Goal: Check status: Check status

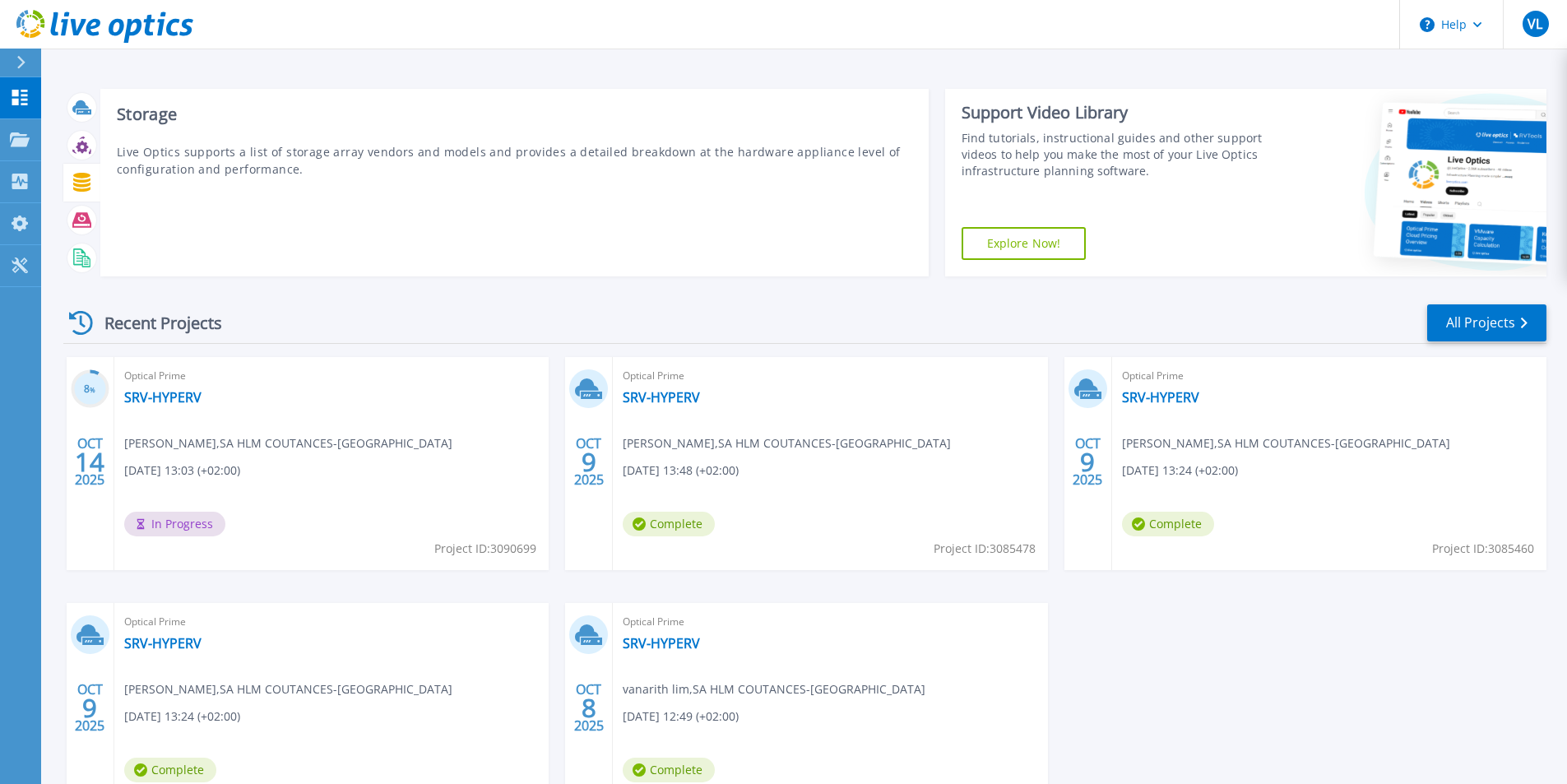
click at [82, 188] on icon at bounding box center [81, 183] width 17 height 19
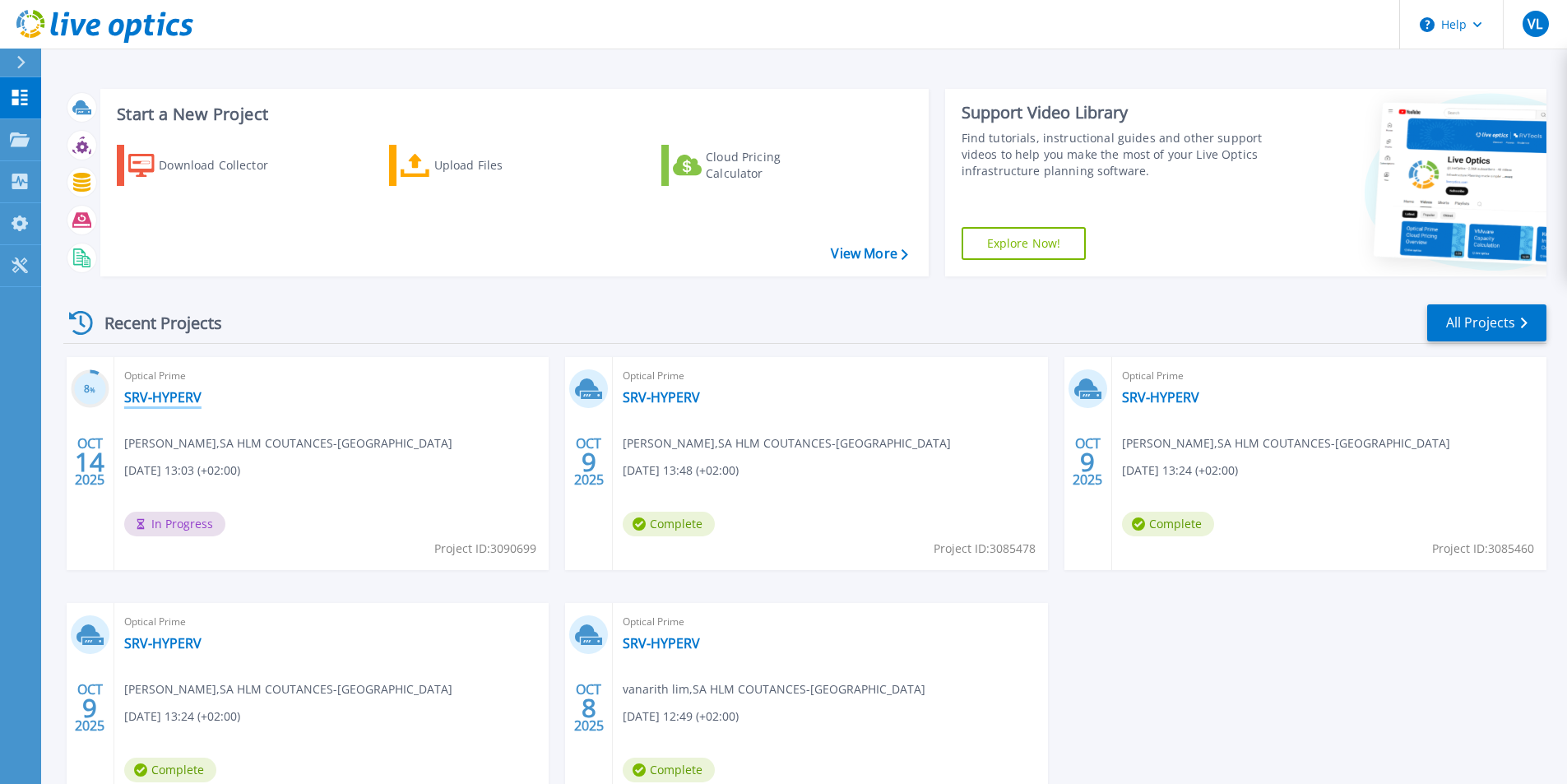
click at [141, 391] on link "SRV-HYPERV" at bounding box center [163, 397] width 77 height 16
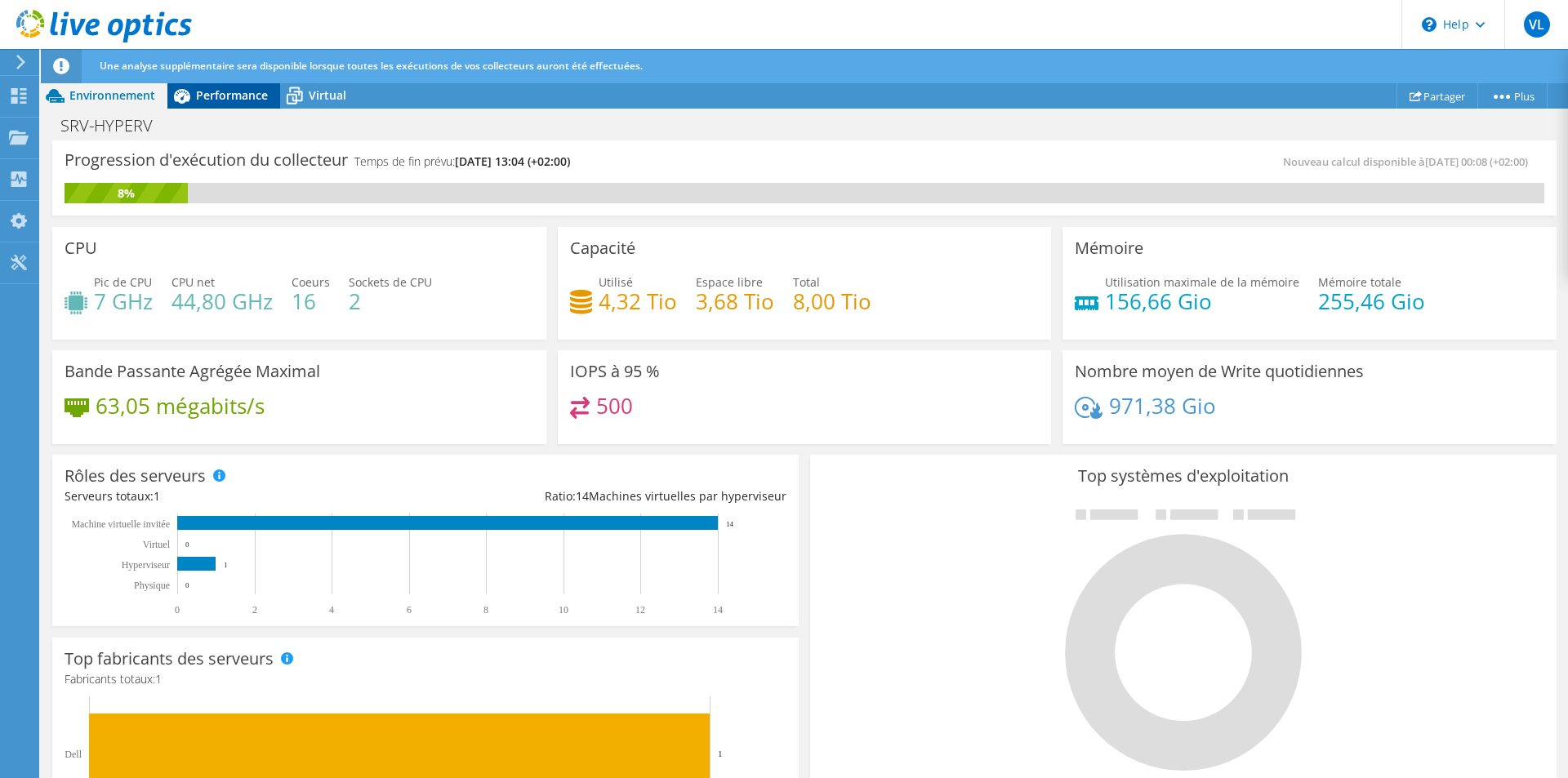
click at [229, 97] on span "Performance" at bounding box center [231, 95] width 71 height 15
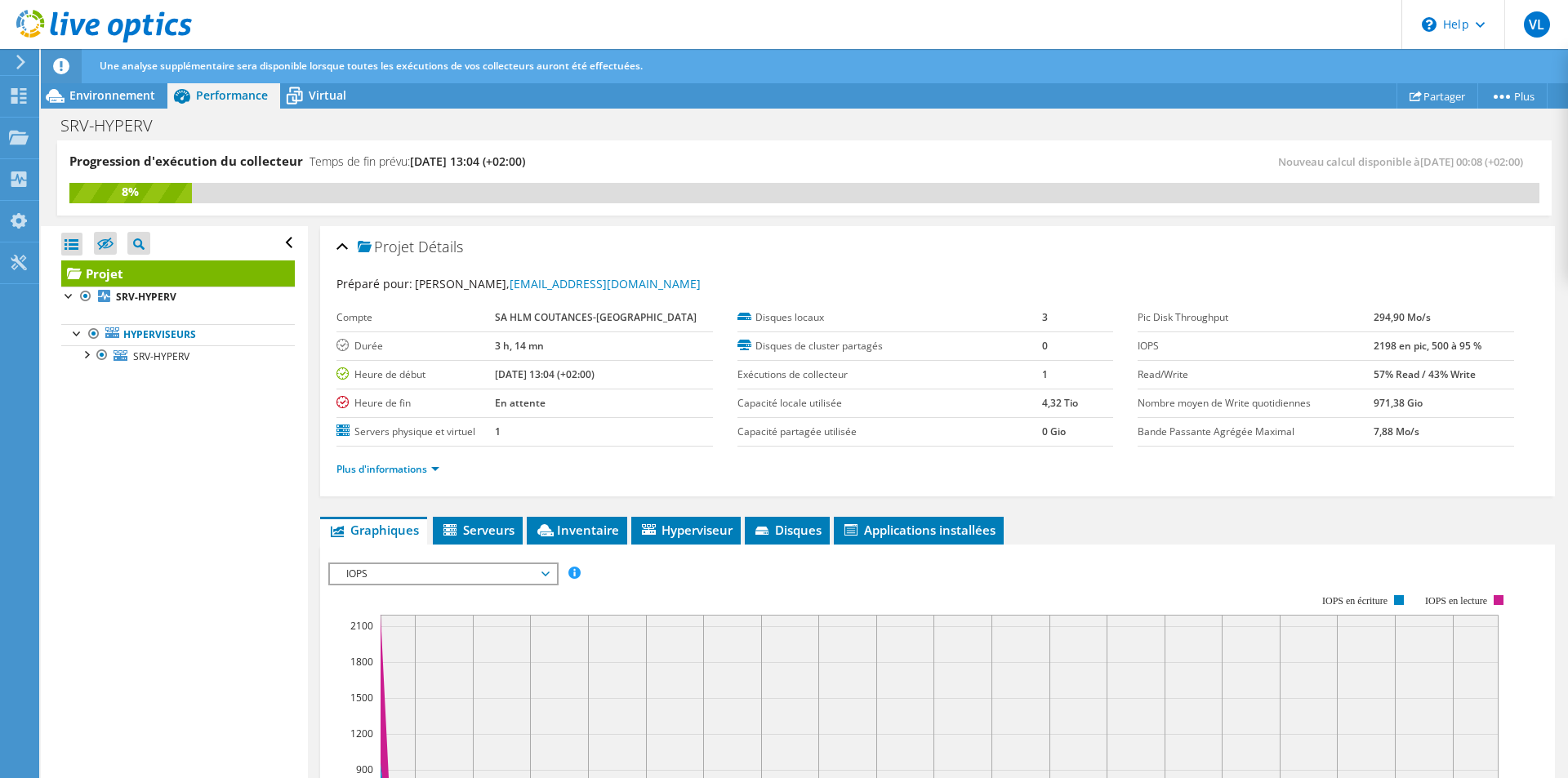
click at [494, 567] on span "IOPS" at bounding box center [442, 573] width 210 height 20
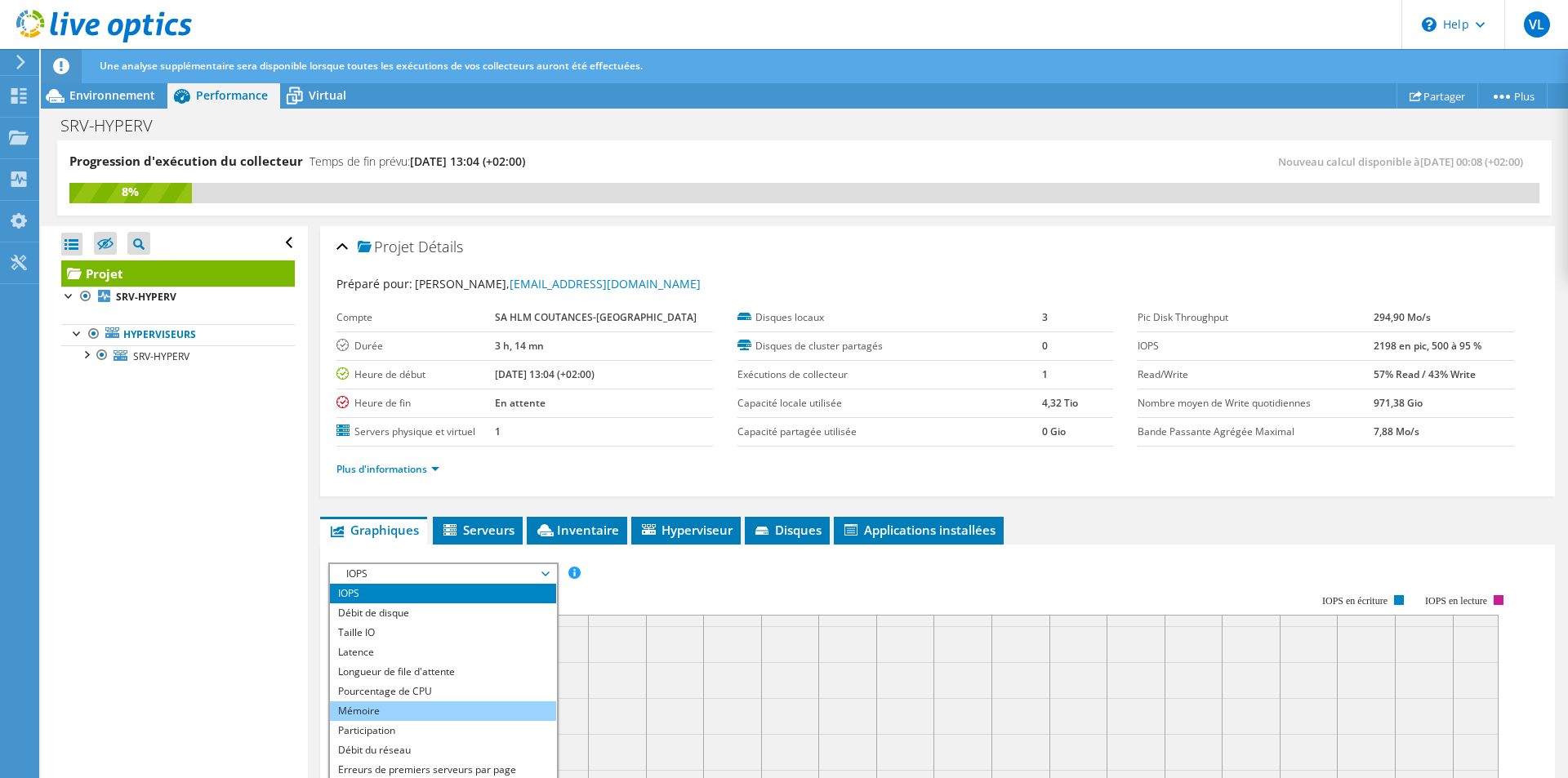
click at [423, 717] on li "Mémoire" at bounding box center [443, 710] width 226 height 20
